Goal: Information Seeking & Learning: Learn about a topic

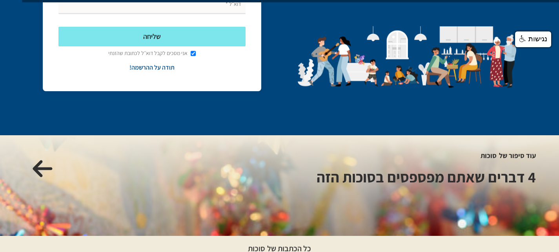
scroll to position [1472, 0]
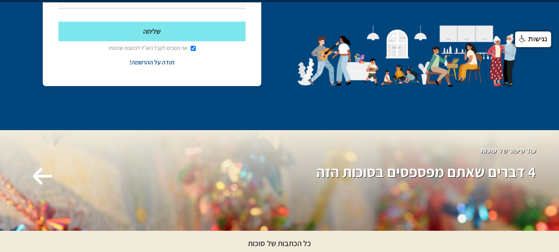
click at [43, 167] on icon at bounding box center [43, 175] width 20 height 17
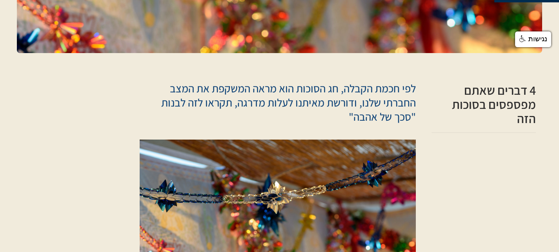
scroll to position [157, 0]
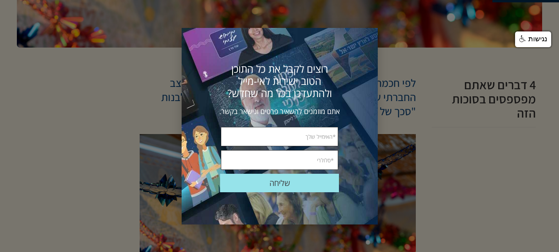
click at [139, 74] on div at bounding box center [279, 126] width 559 height 252
click at [367, 38] on span "×" at bounding box center [368, 38] width 17 height 17
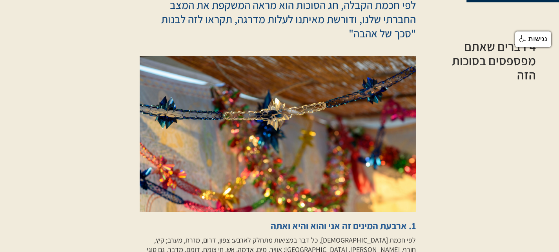
scroll to position [236, 0]
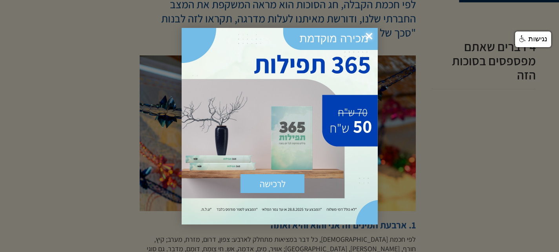
click at [370, 33] on span "×" at bounding box center [369, 36] width 17 height 17
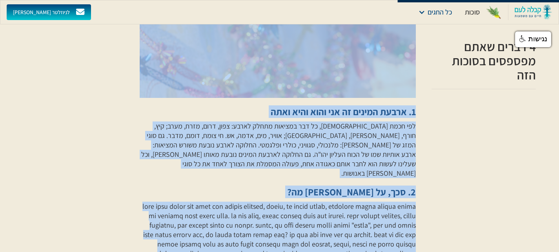
scroll to position [333, 0]
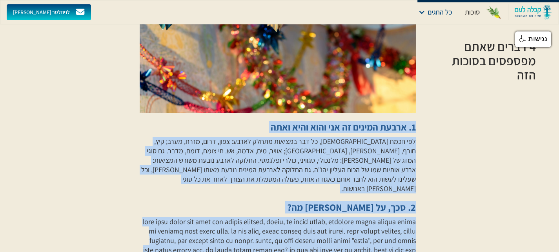
drag, startPoint x: 188, startPoint y: 128, endPoint x: 415, endPoint y: 119, distance: 227.1
copy div "1. ארבעת המינים זה אני והוא והיא ואתה לפי חכמת הקבלה, כל דבר במציאות מתחלק לארב…"
click at [108, 152] on div "לפי חכמת הקבלה, חג הסוכות הוא מראה המשקפת את המצב החברתי שלנו, ודורשת מאיתנו לע…" at bounding box center [280, 239] width 526 height 723
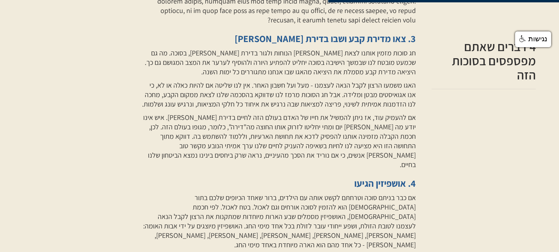
scroll to position [608, 0]
